Goal: Communication & Community: Answer question/provide support

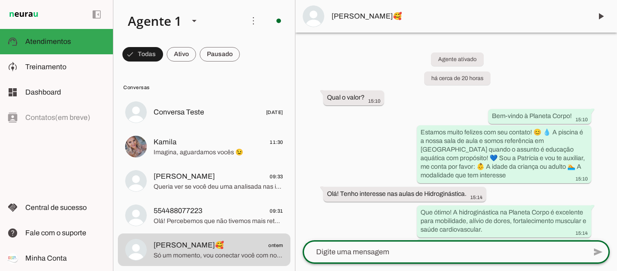
scroll to position [646, 0]
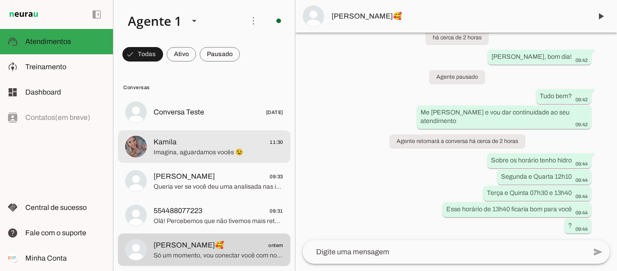
click at [192, 154] on span "Imagina, aguardamos vocês 😉" at bounding box center [219, 152] width 130 height 9
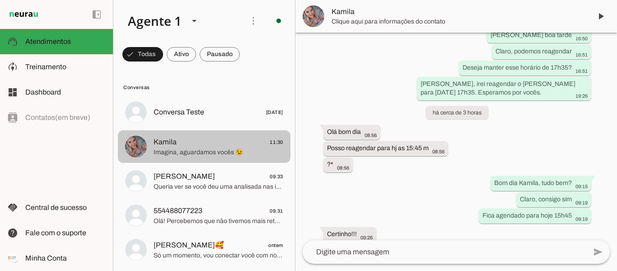
scroll to position [1571, 0]
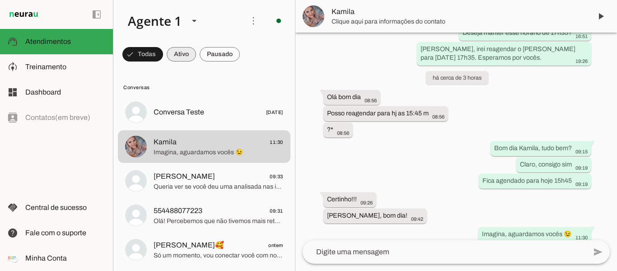
click at [184, 55] on span at bounding box center [181, 54] width 29 height 22
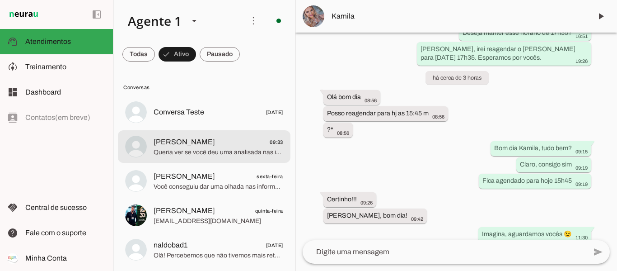
click at [178, 148] on span "Queria ver se você deu uma analisada nas informações que te passei sobre as aul…" at bounding box center [219, 152] width 130 height 9
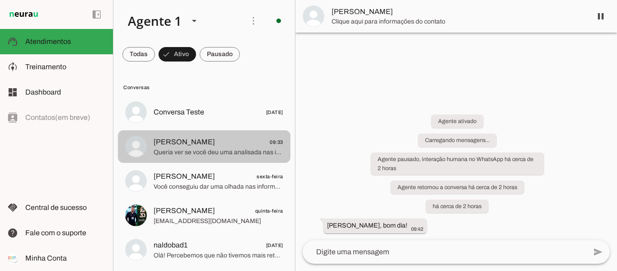
scroll to position [492, 0]
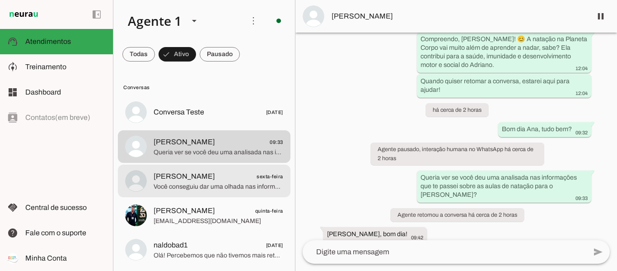
click at [174, 178] on span "[PERSON_NAME]" at bounding box center [184, 176] width 61 height 11
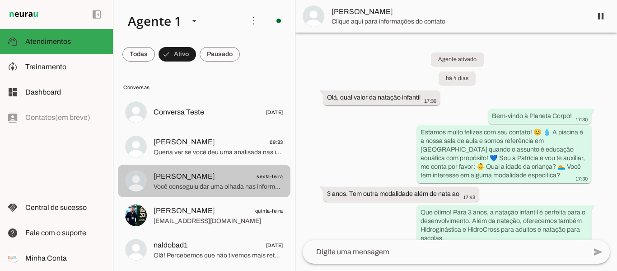
scroll to position [631, 0]
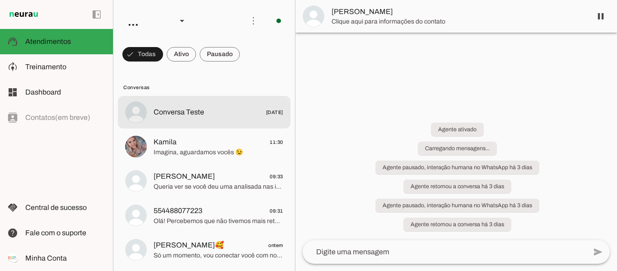
scroll to position [592, 0]
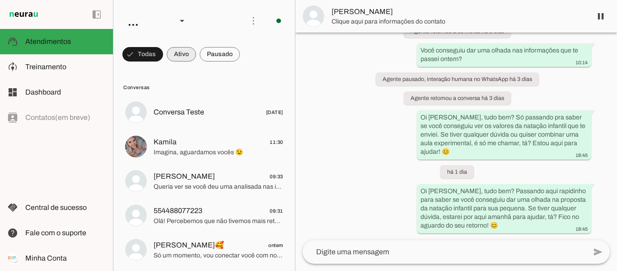
click at [167, 54] on span at bounding box center [181, 54] width 29 height 22
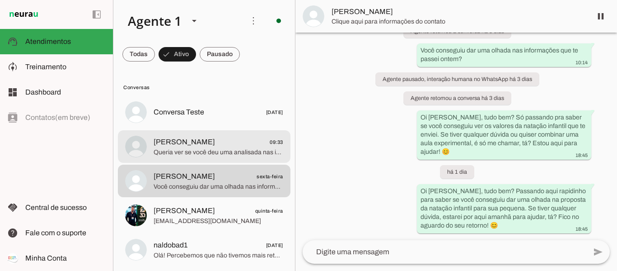
click at [182, 143] on span "[PERSON_NAME]" at bounding box center [184, 141] width 61 height 11
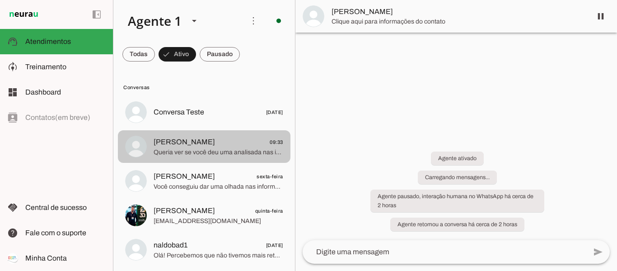
scroll to position [474, 0]
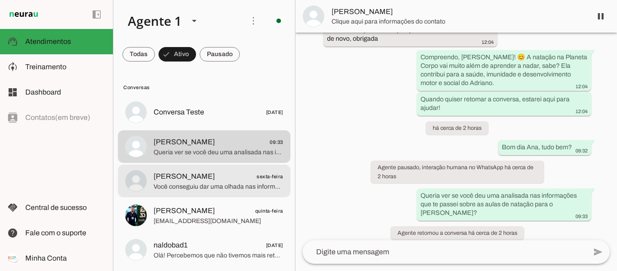
click at [180, 173] on span "[PERSON_NAME]" at bounding box center [184, 176] width 61 height 11
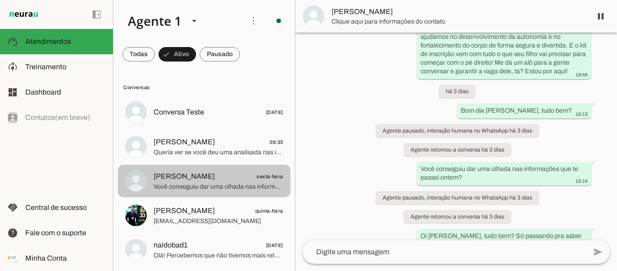
scroll to position [592, 0]
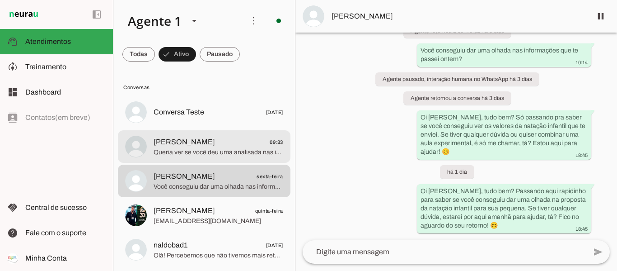
click at [172, 149] on span "Queria ver se você deu uma analisada nas informações que te passei sobre as aul…" at bounding box center [219, 152] width 130 height 9
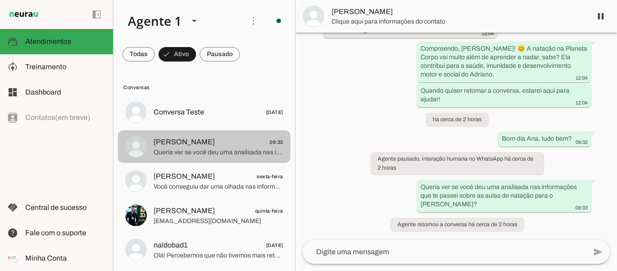
scroll to position [474, 0]
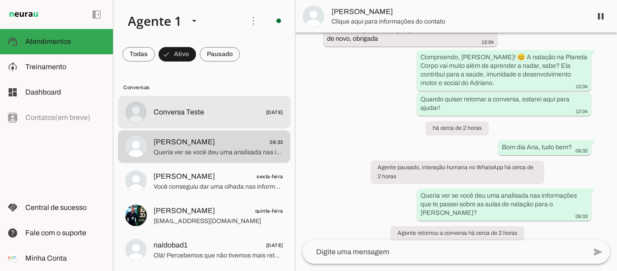
click at [185, 125] on md-item "Conversa Teste 17/06/2025" at bounding box center [204, 112] width 173 height 33
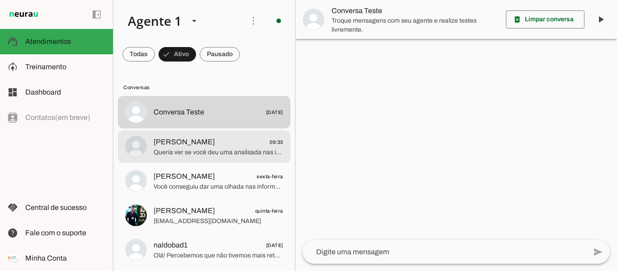
click at [168, 148] on span "Queria ver se você deu uma analisada nas informações que te passei sobre as aul…" at bounding box center [219, 152] width 130 height 9
